Goal: Task Accomplishment & Management: Use online tool/utility

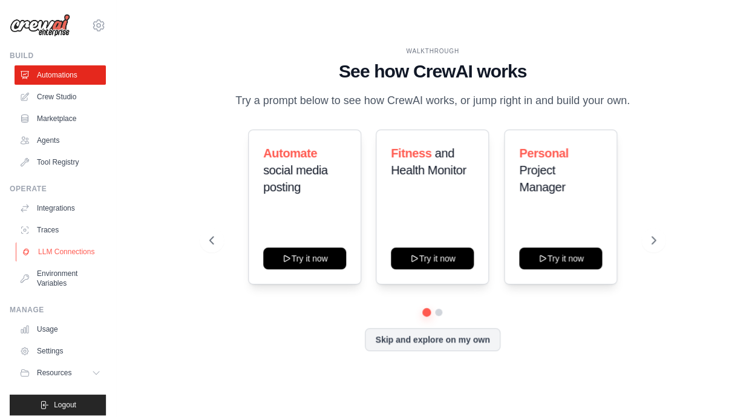
scroll to position [8, 0]
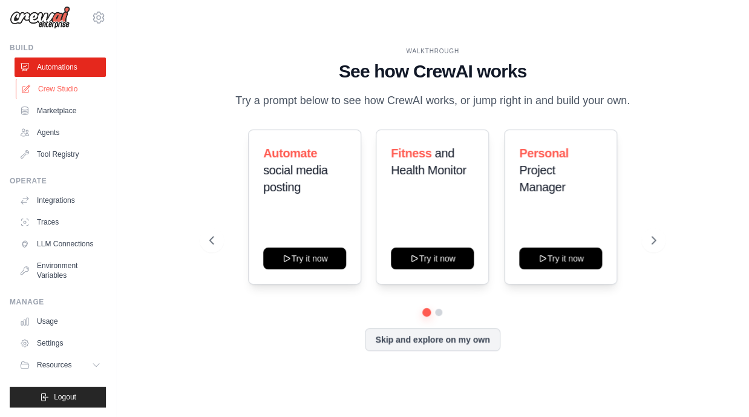
click at [56, 96] on link "Crew Studio" at bounding box center [61, 88] width 91 height 19
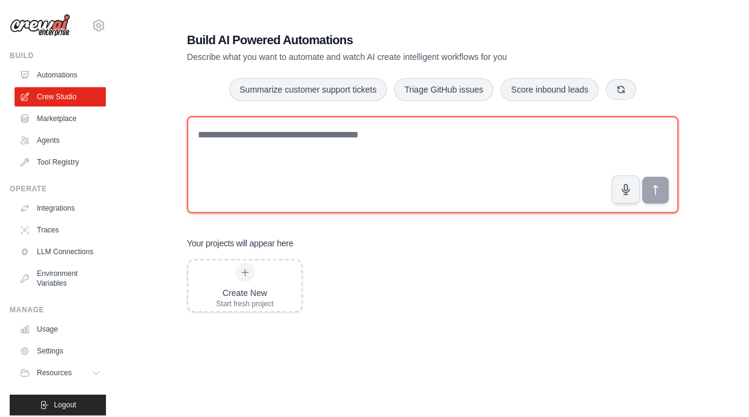
click at [368, 138] on textarea at bounding box center [432, 164] width 491 height 97
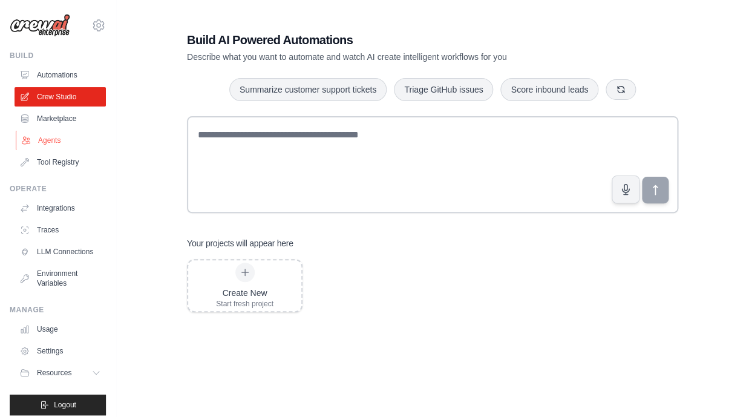
click at [59, 145] on link "Agents" at bounding box center [61, 140] width 91 height 19
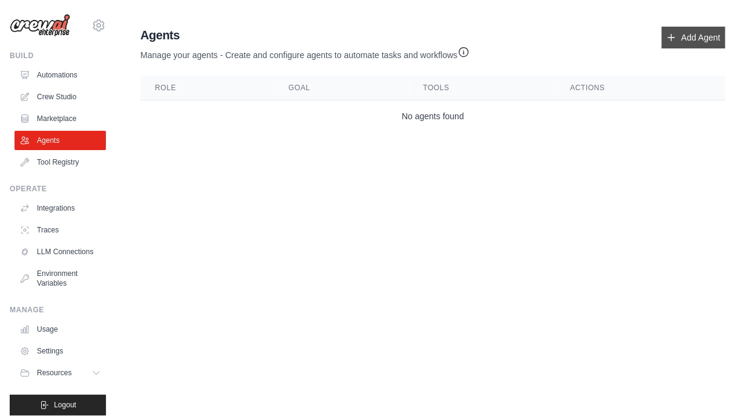
click at [685, 36] on link "Add Agent" at bounding box center [693, 38] width 64 height 22
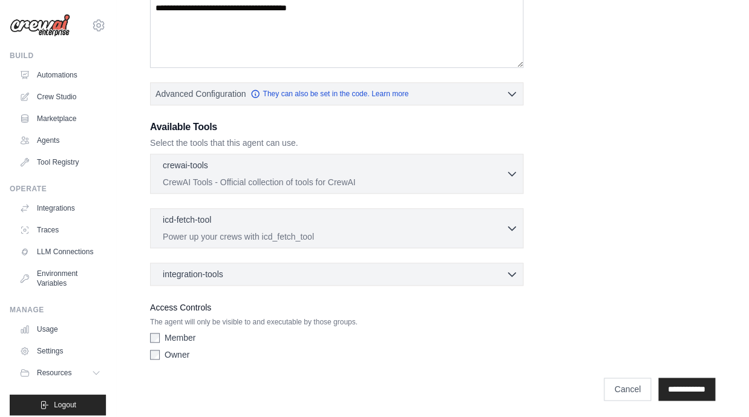
scroll to position [232, 0]
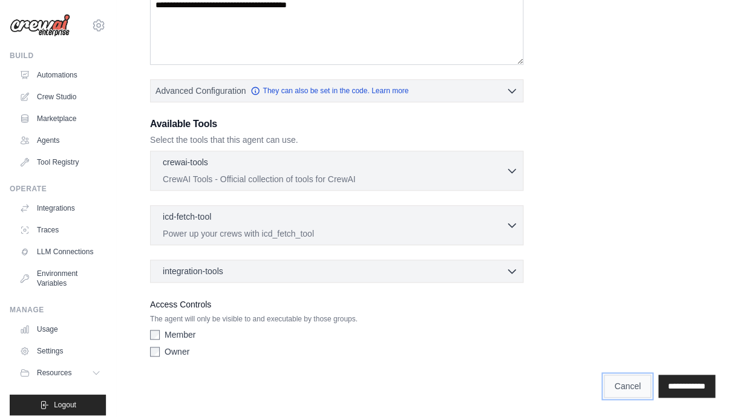
click at [604, 377] on link "Cancel" at bounding box center [627, 385] width 47 height 23
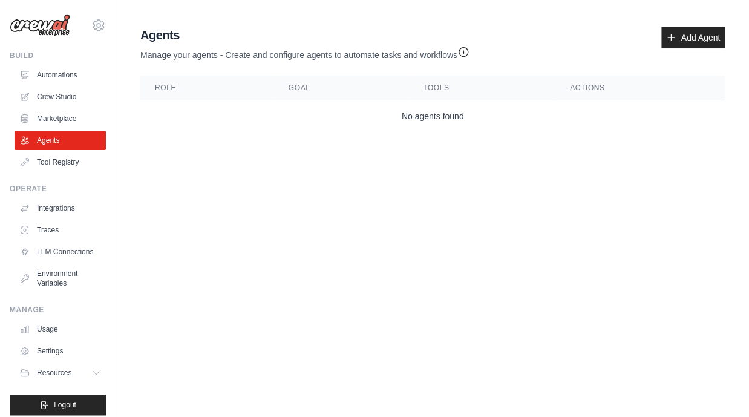
scroll to position [8, 0]
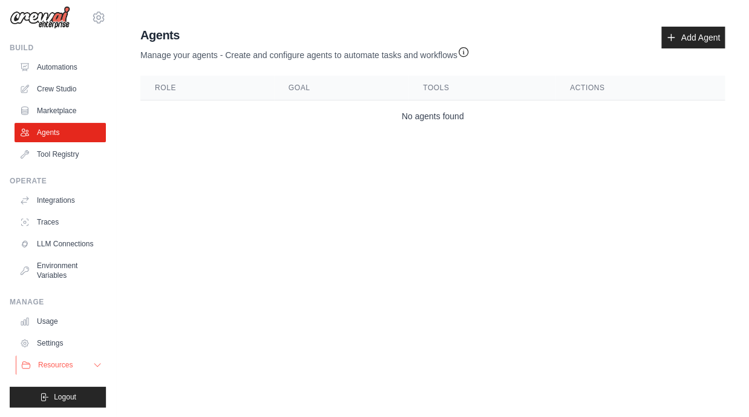
click at [46, 356] on button "Resources" at bounding box center [61, 364] width 91 height 19
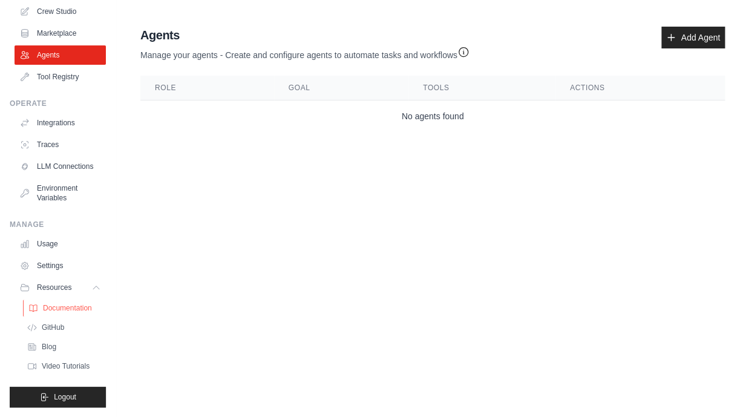
scroll to position [0, 0]
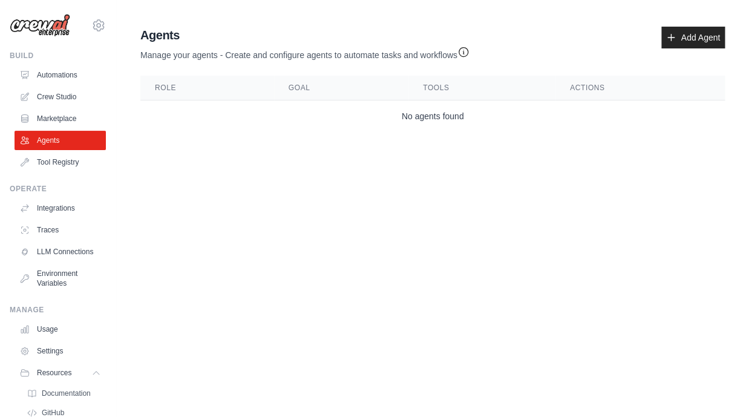
click at [36, 18] on img at bounding box center [40, 25] width 60 height 23
click at [36, 27] on img at bounding box center [40, 25] width 60 height 23
click at [51, 29] on img at bounding box center [40, 25] width 60 height 23
